Goal: Check status: Check status

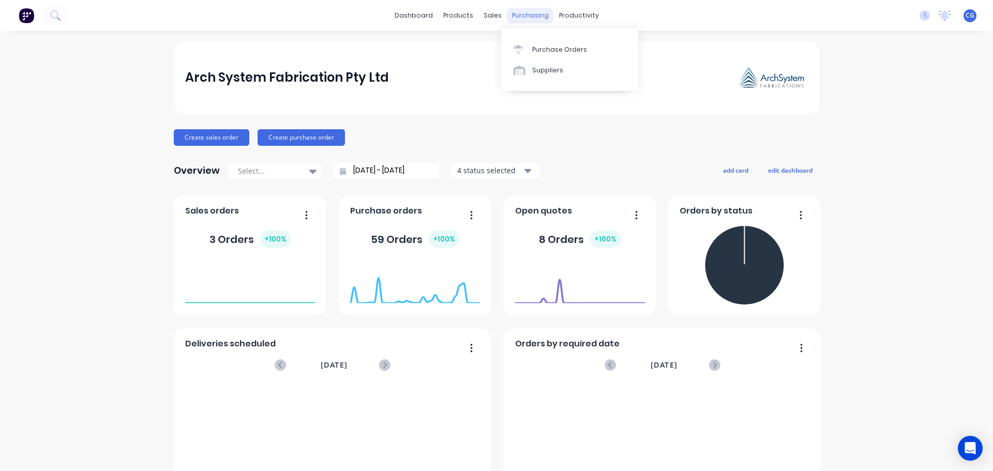
click at [529, 14] on div "purchasing" at bounding box center [530, 16] width 47 height 16
click at [545, 45] on div "Purchase Orders" at bounding box center [559, 49] width 55 height 9
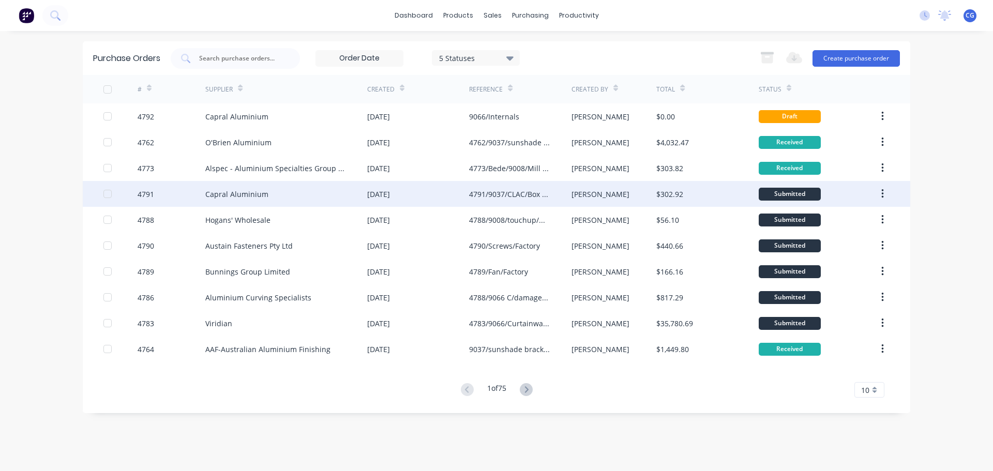
click at [250, 202] on div "Capral Aluminium" at bounding box center [286, 194] width 162 height 26
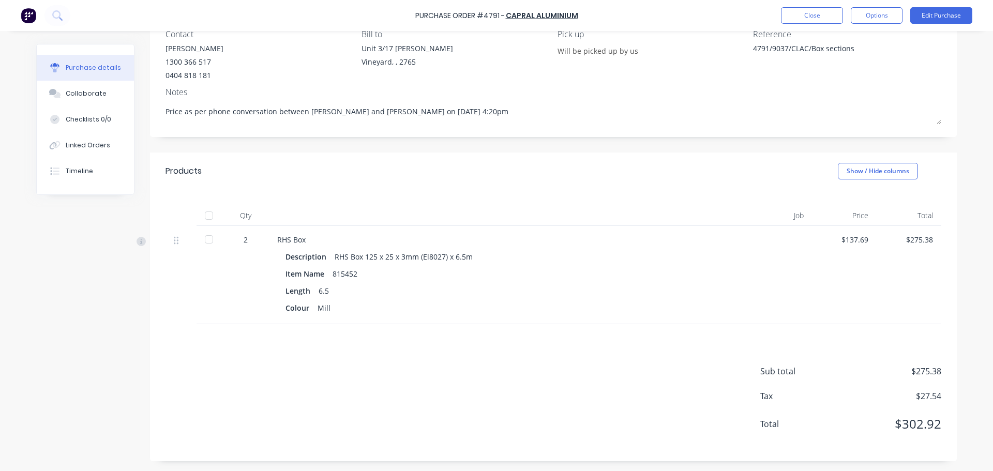
scroll to position [97, 0]
click at [822, 12] on button "Close" at bounding box center [812, 15] width 62 height 17
